Goal: Find specific page/section: Find specific page/section

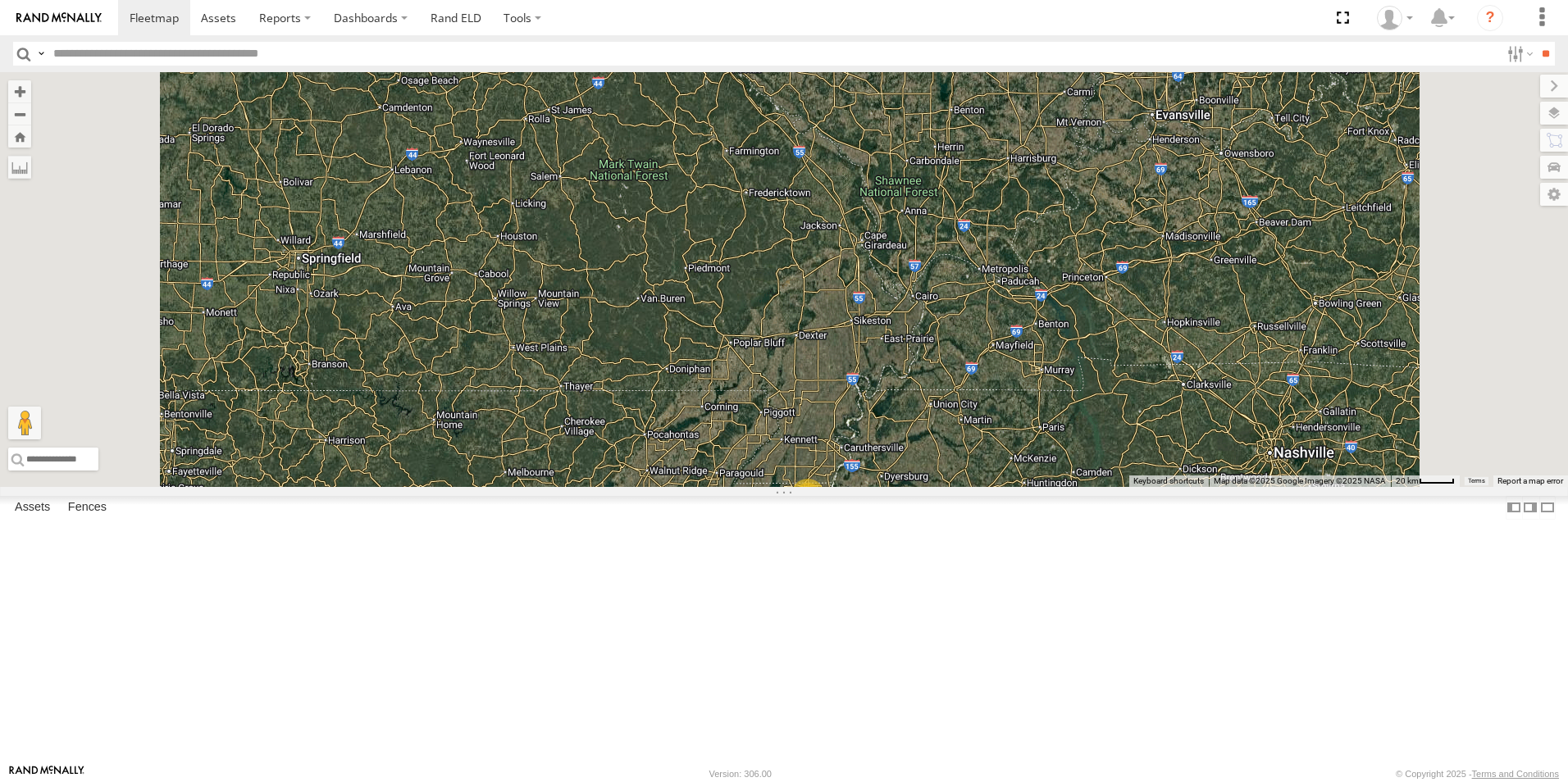
click at [0, 0] on span at bounding box center [0, 0] width 0 height 0
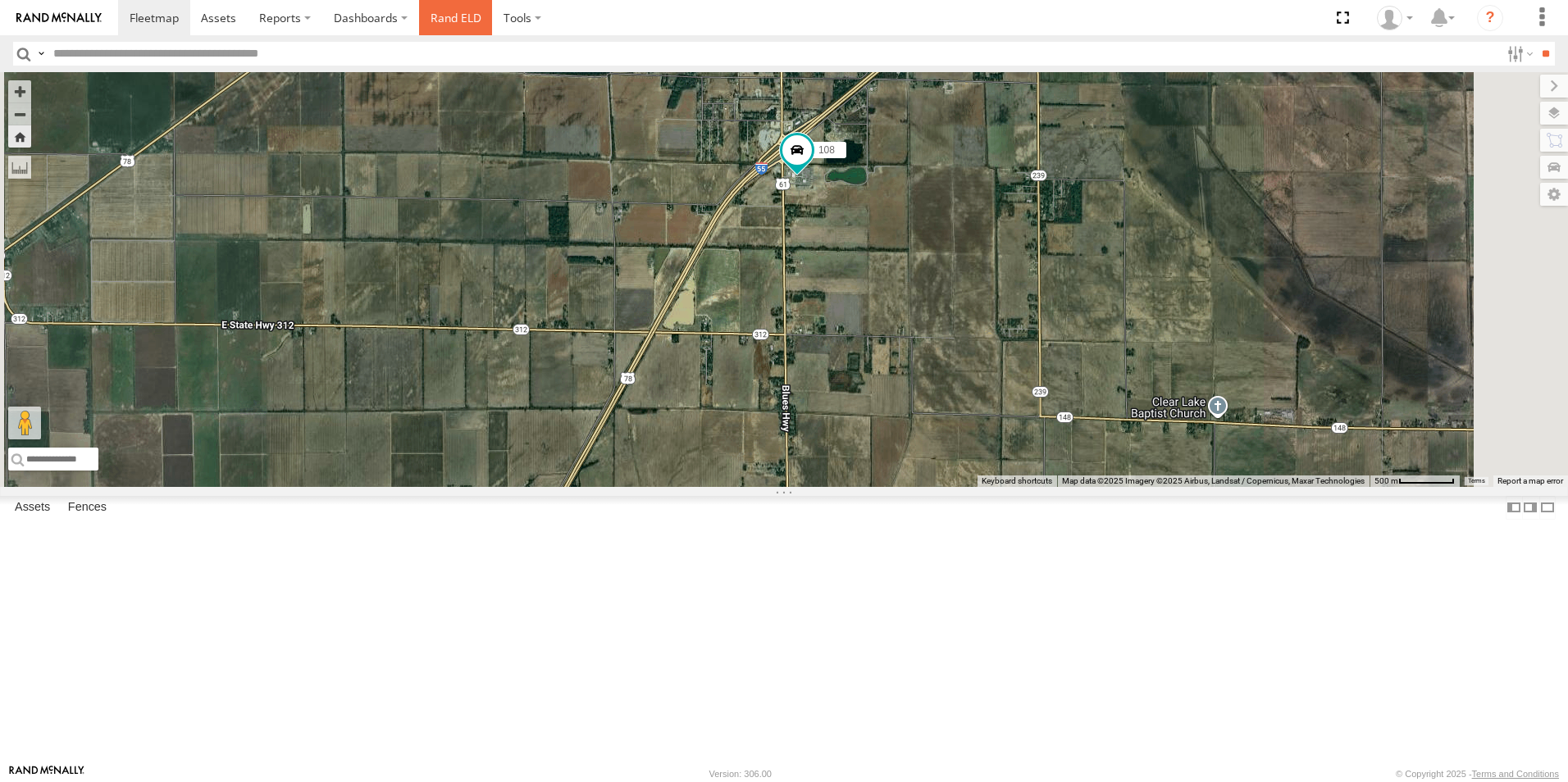
click at [464, 14] on link "Rand ELD" at bounding box center [455, 17] width 74 height 36
click at [154, 19] on span at bounding box center [154, 17] width 49 height 16
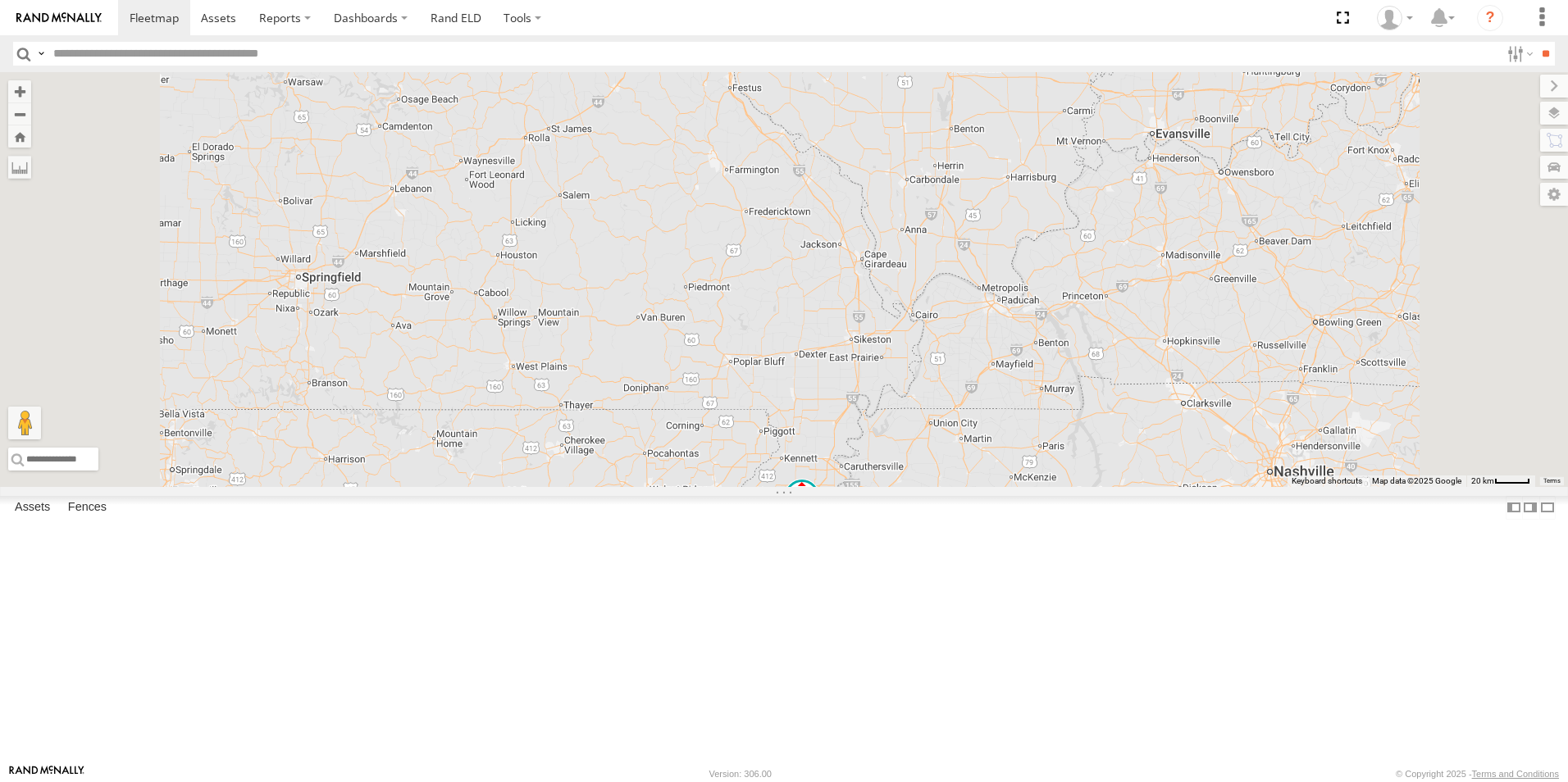
click at [0, 0] on span at bounding box center [0, 0] width 0 height 0
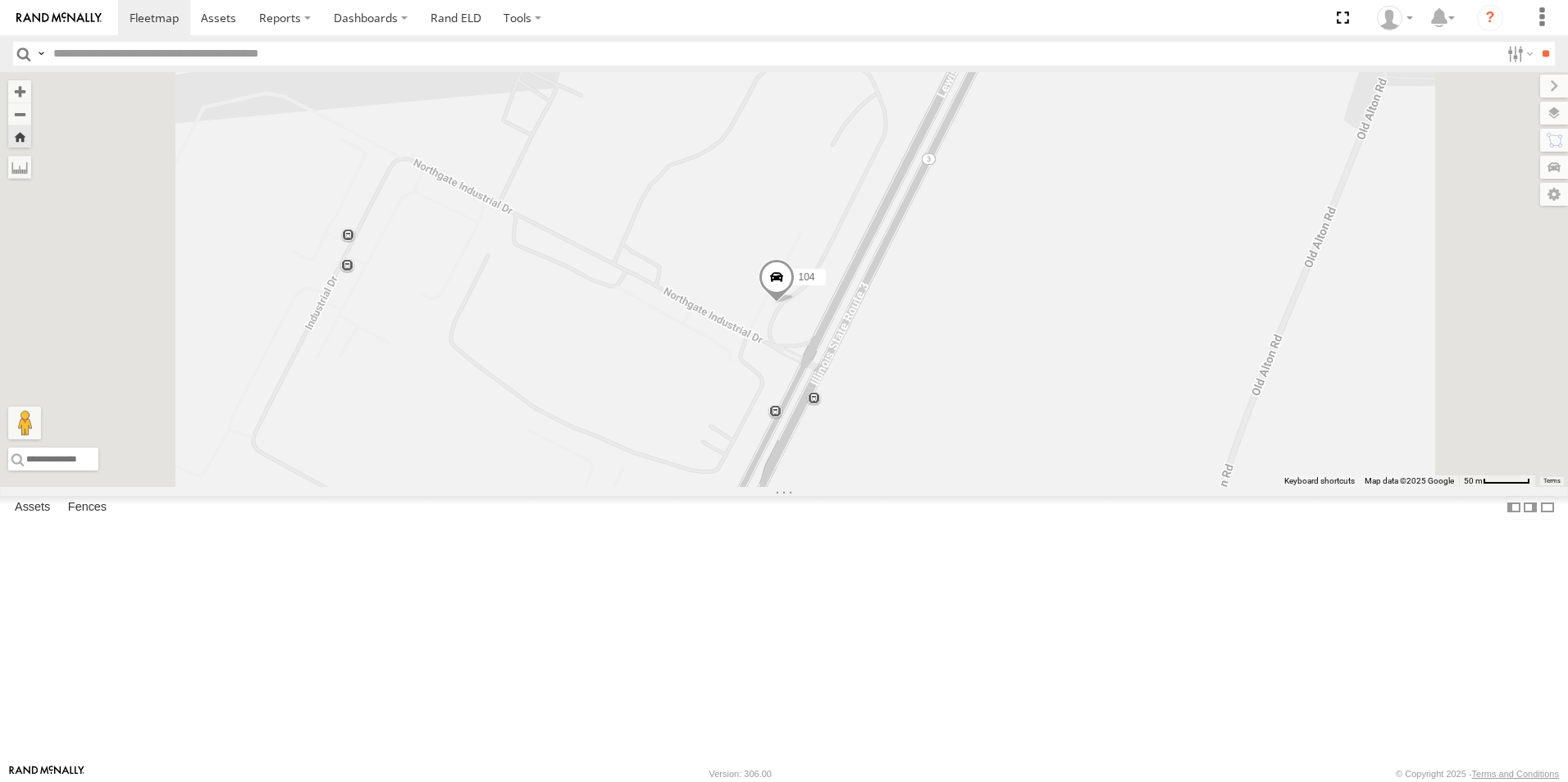
drag, startPoint x: 1385, startPoint y: 303, endPoint x: 1397, endPoint y: 303, distance: 12.0
click at [1390, 303] on div "104" at bounding box center [784, 279] width 1568 height 415
click at [1555, 113] on label at bounding box center [1538, 113] width 60 height 23
click at [0, 0] on span "Basemaps" at bounding box center [0, 0] width 0 height 0
click at [0, 0] on span "Satellite + Roadmap" at bounding box center [0, 0] width 0 height 0
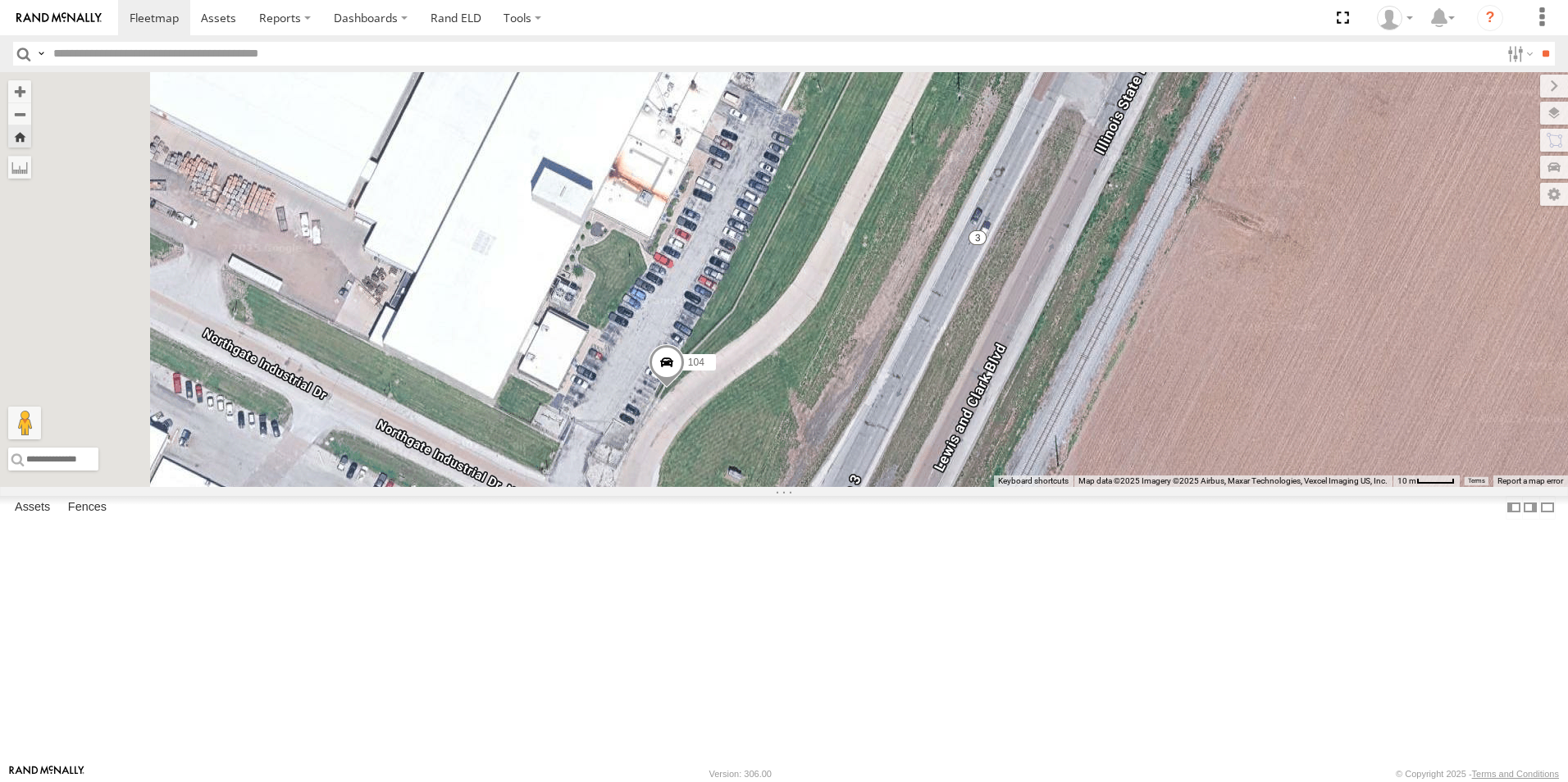
drag, startPoint x: 879, startPoint y: 375, endPoint x: 1055, endPoint y: 135, distance: 297.6
click at [1055, 135] on div "104" at bounding box center [784, 279] width 1568 height 415
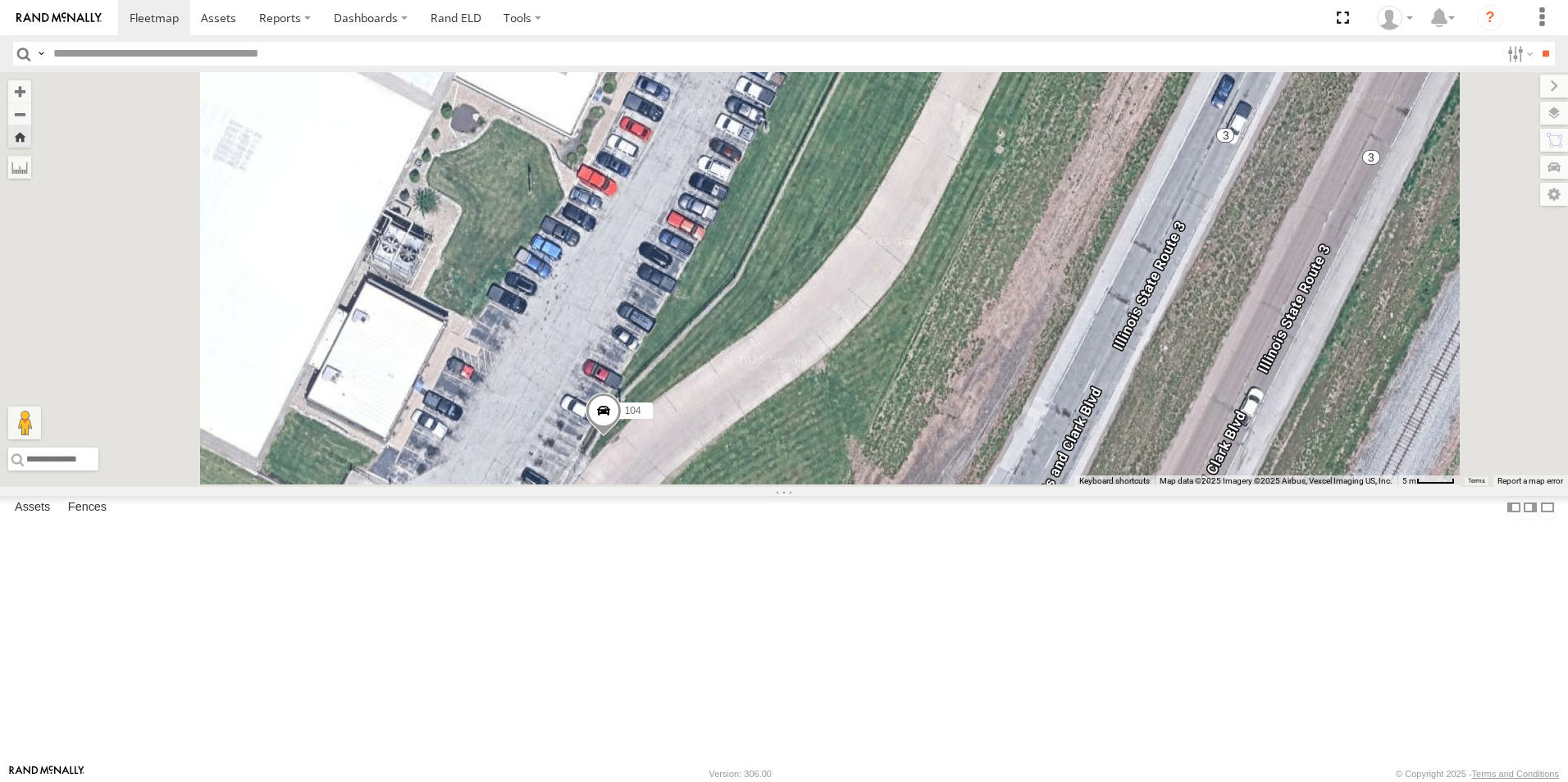
drag, startPoint x: 942, startPoint y: 346, endPoint x: 1056, endPoint y: 61, distance: 307.0
click at [1058, 64] on body at bounding box center [784, 391] width 1568 height 782
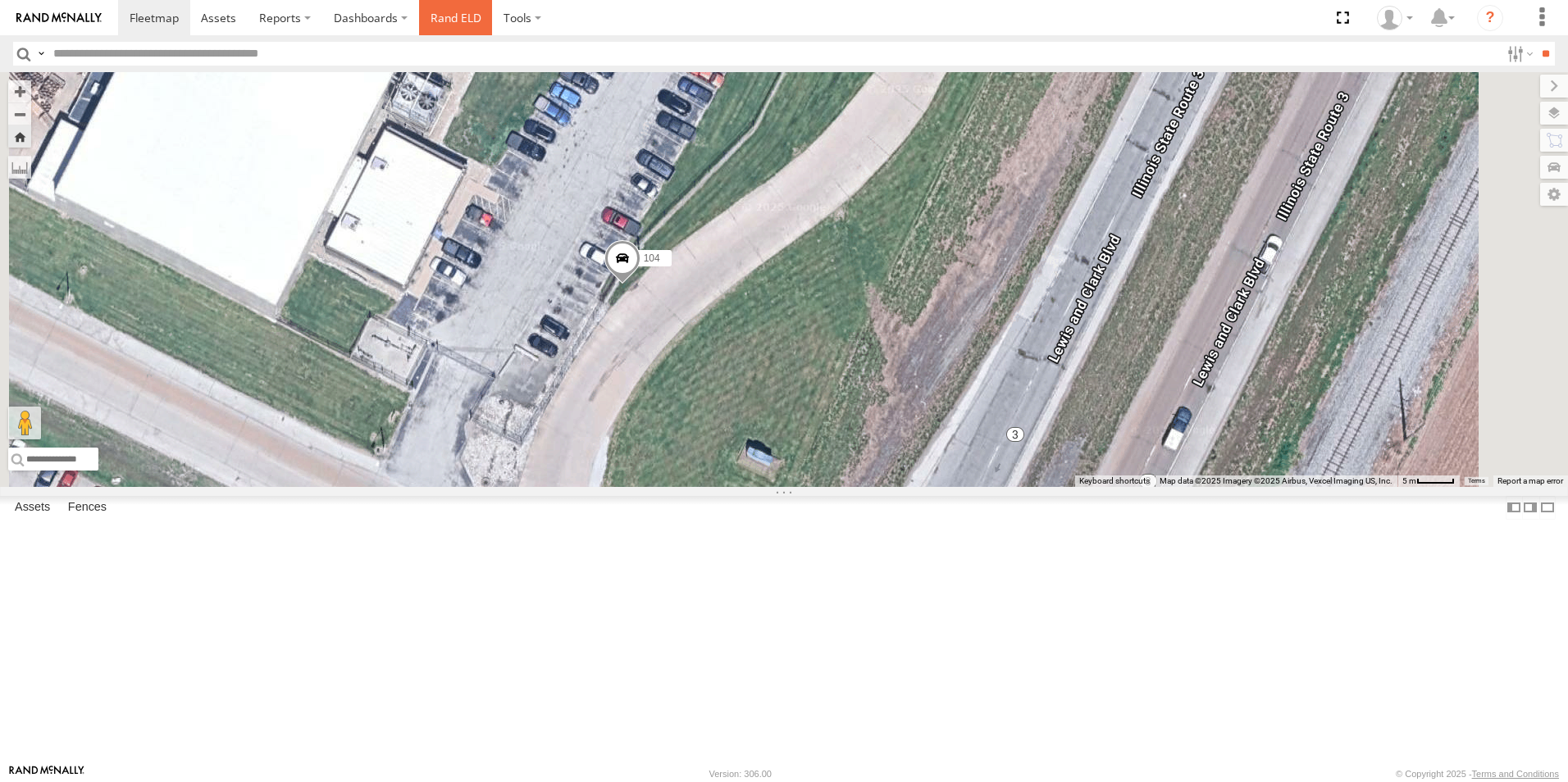
click at [451, 21] on link "Rand ELD" at bounding box center [455, 17] width 74 height 36
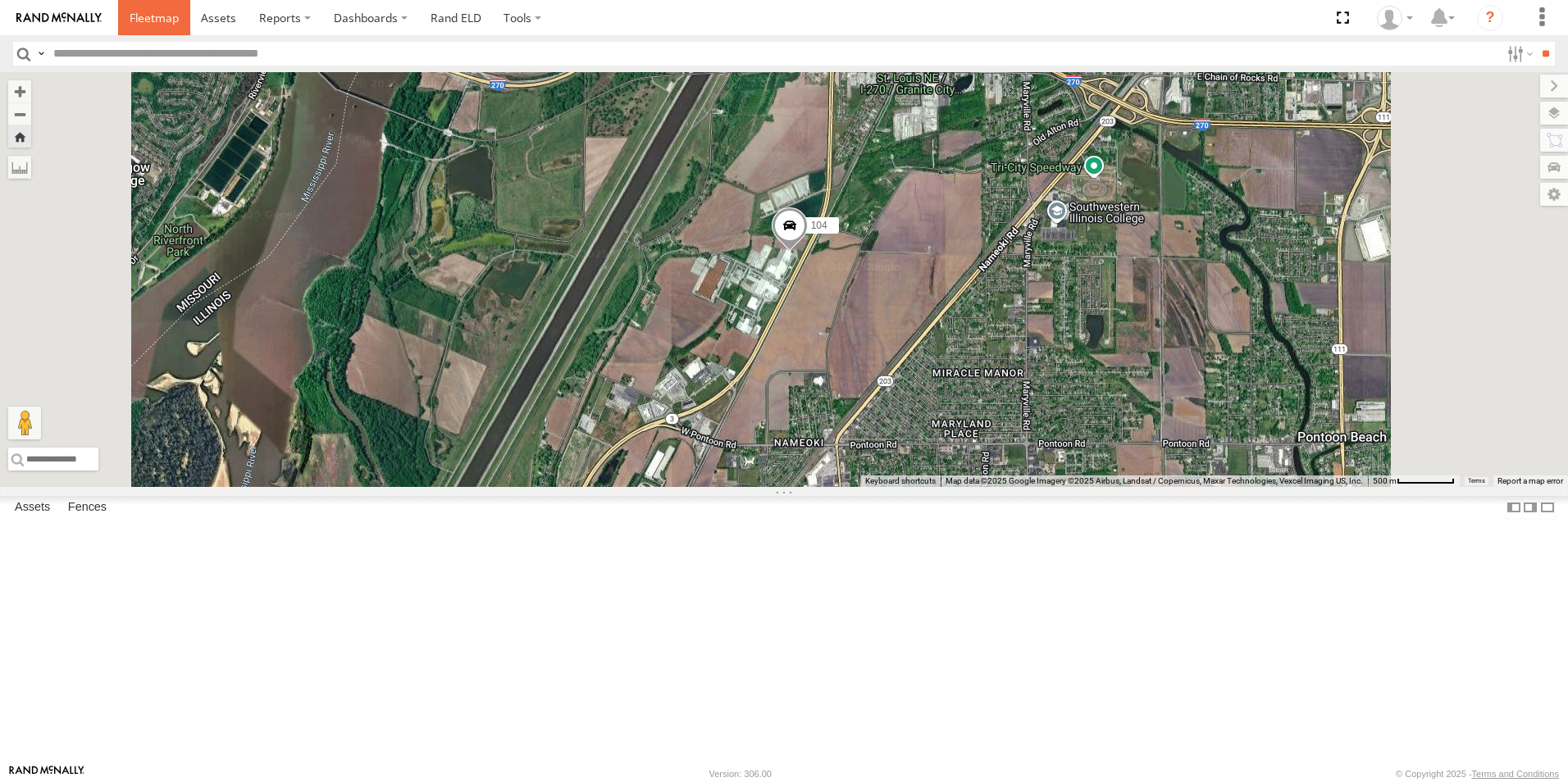
click at [155, 25] on span at bounding box center [154, 17] width 49 height 16
